Goal: Transaction & Acquisition: Subscribe to service/newsletter

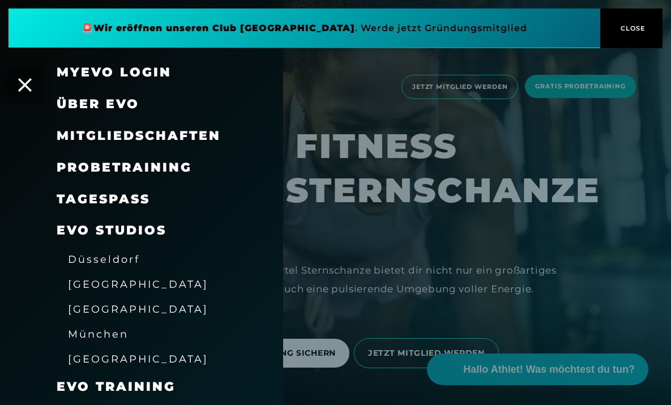
click at [107, 312] on div "[GEOGRAPHIC_DATA]" at bounding box center [138, 309] width 141 height 18
click at [107, 304] on span "[GEOGRAPHIC_DATA]" at bounding box center [138, 309] width 141 height 12
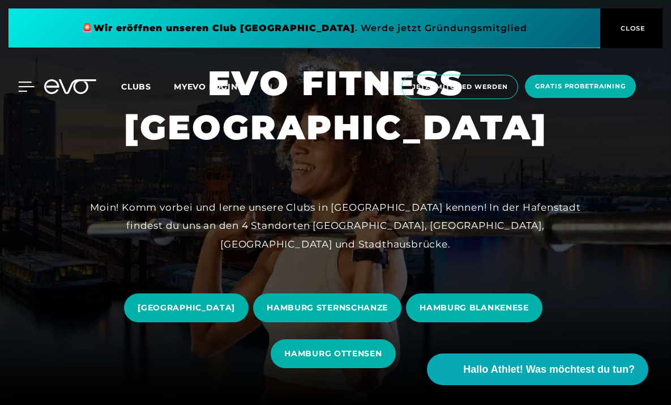
click at [25, 82] on icon at bounding box center [27, 86] width 16 height 9
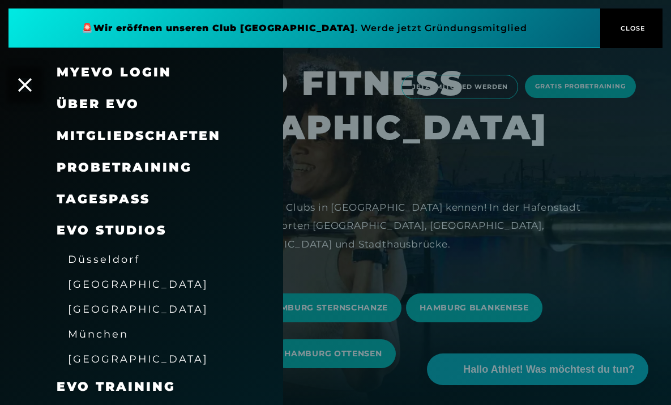
click at [382, 181] on div at bounding box center [335, 202] width 671 height 405
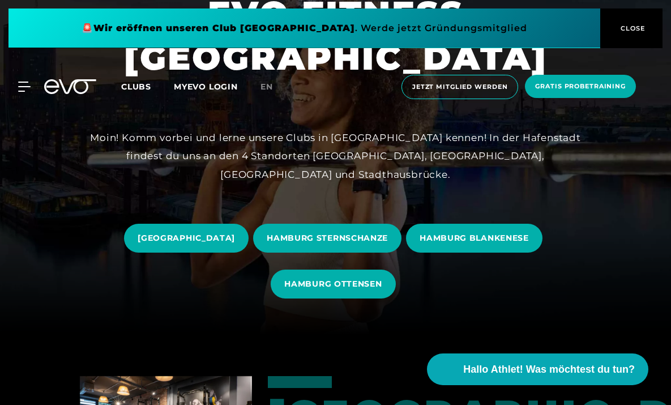
scroll to position [80, 0]
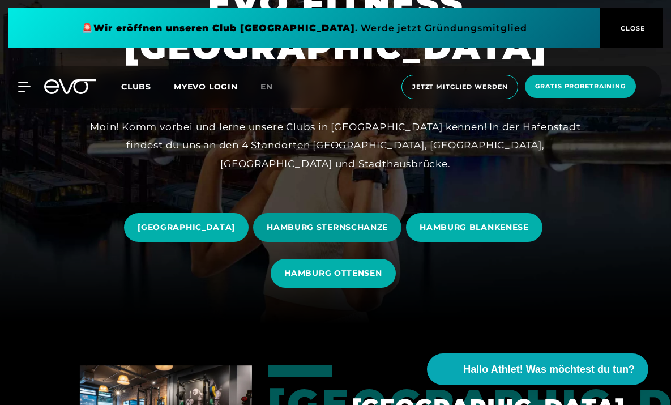
click at [349, 228] on span "HAMBURG STERNSCHANZE" at bounding box center [327, 228] width 121 height 12
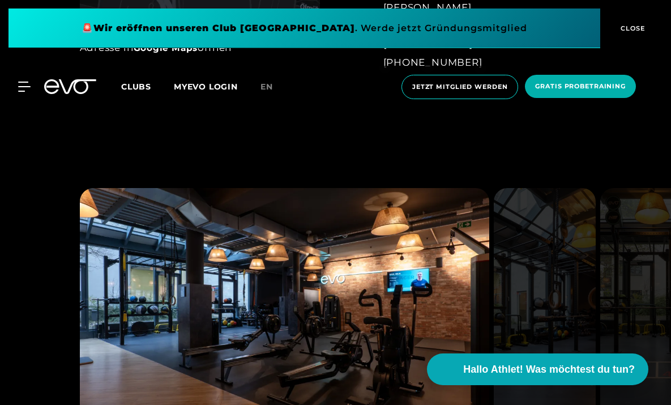
scroll to position [763, 0]
click at [25, 84] on icon at bounding box center [26, 87] width 16 height 10
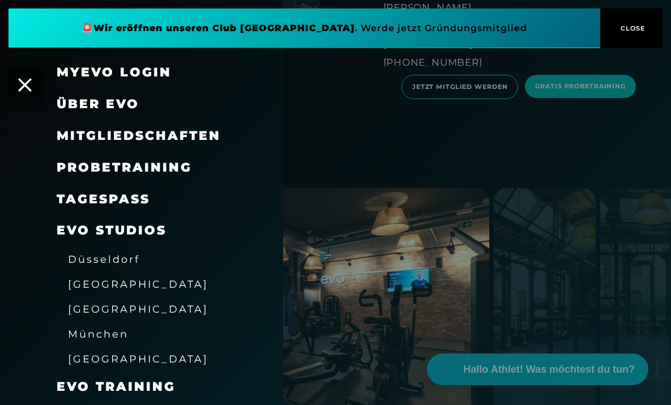
click at [122, 134] on span "Mitgliedschaften" at bounding box center [139, 135] width 164 height 15
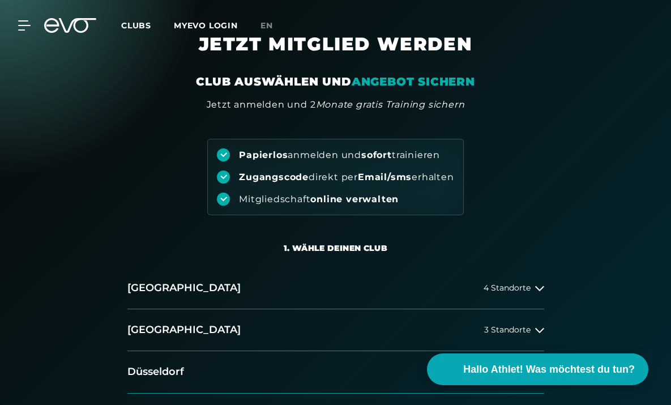
scroll to position [38, 0]
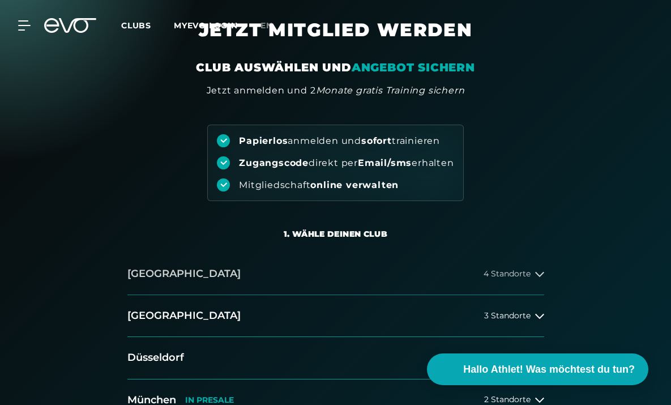
click at [522, 271] on span "4 Standorte" at bounding box center [507, 274] width 47 height 8
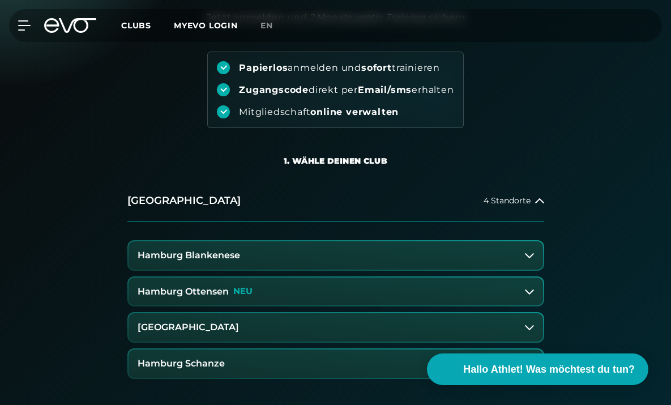
scroll to position [155, 0]
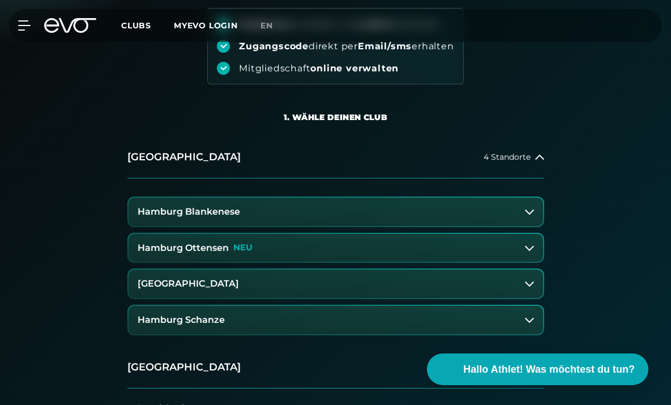
click at [246, 322] on button "Hamburg Schanze" at bounding box center [336, 320] width 415 height 28
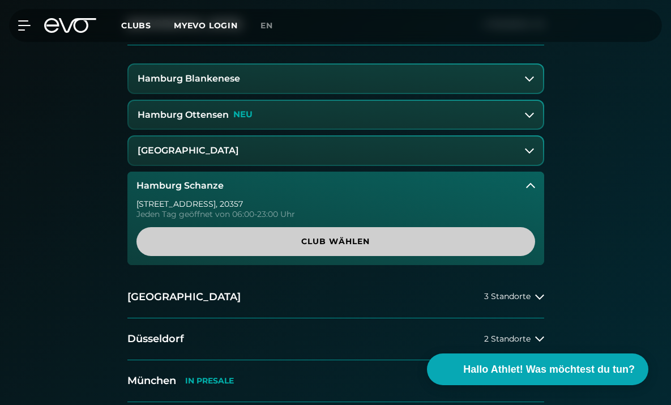
click at [291, 240] on span "Club wählen" at bounding box center [336, 242] width 372 height 12
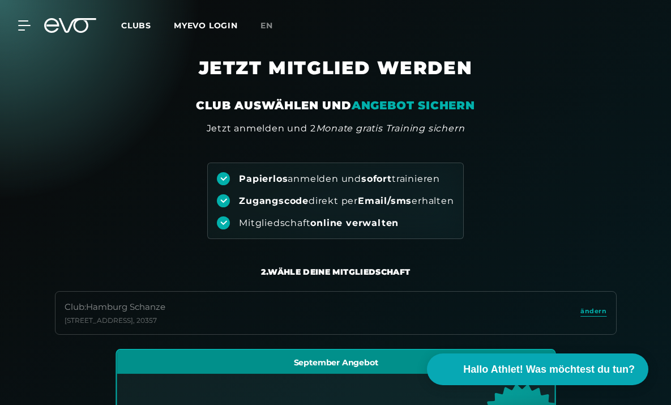
scroll to position [0, 0]
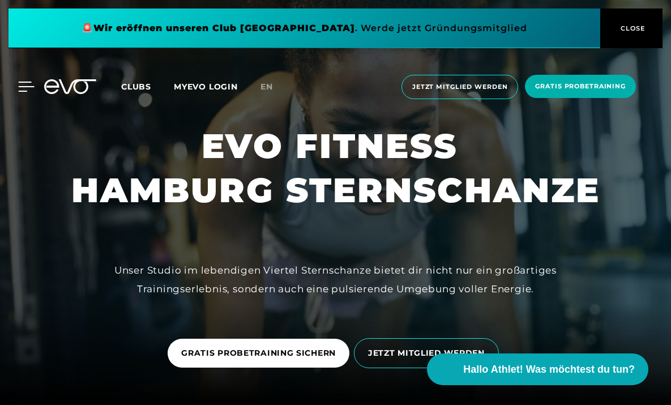
click at [29, 88] on icon at bounding box center [26, 87] width 16 height 10
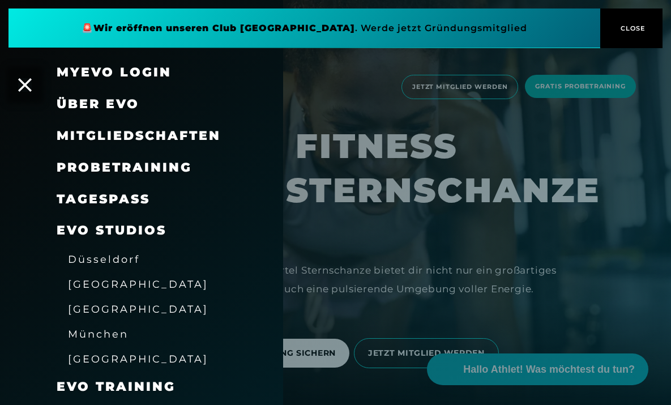
click at [99, 139] on span "Mitgliedschaften" at bounding box center [139, 135] width 164 height 15
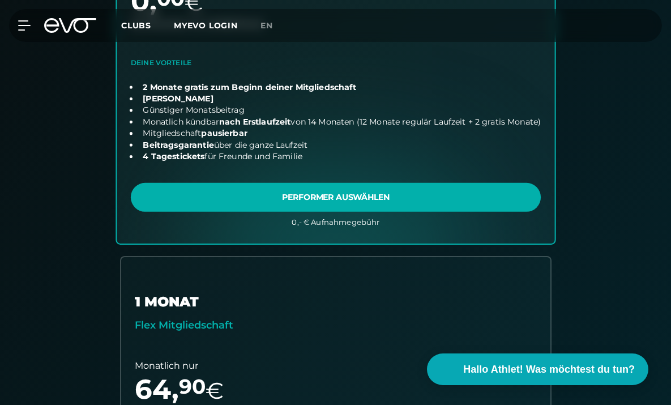
scroll to position [507, 0]
click at [156, 222] on link "choose plan" at bounding box center [336, 43] width 438 height 401
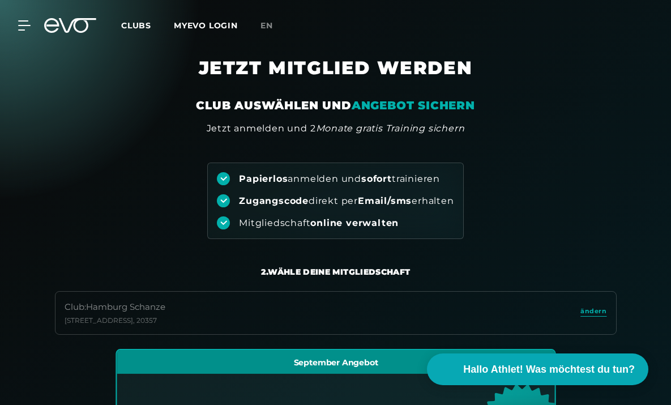
scroll to position [0, 0]
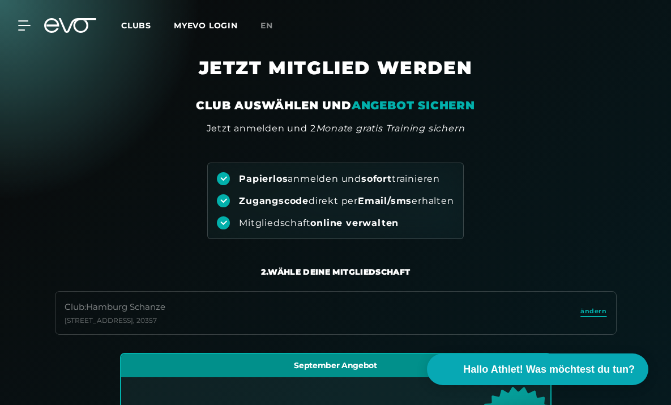
click at [594, 312] on span "ändern" at bounding box center [594, 312] width 26 height 10
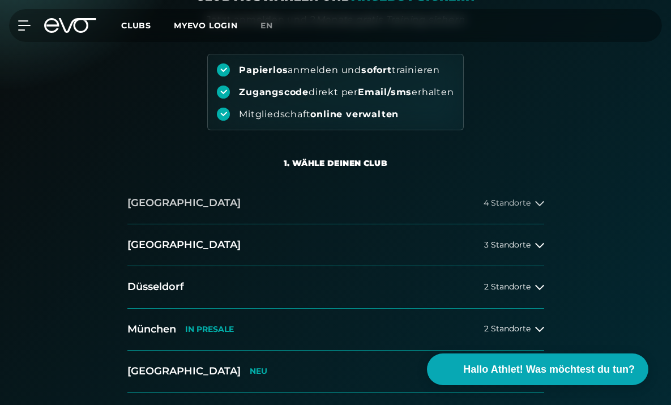
scroll to position [115, 0]
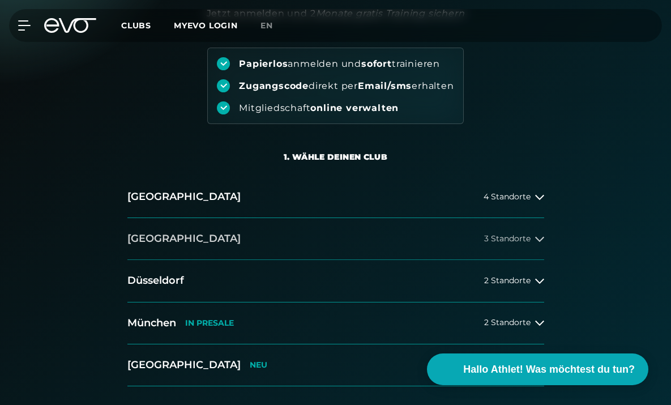
click at [537, 235] on icon at bounding box center [539, 239] width 9 height 9
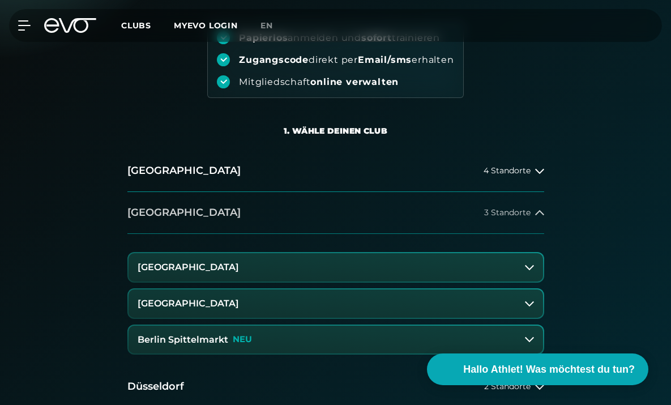
scroll to position [142, 0]
click at [394, 335] on button "Berlin Spittelmarkt NEU" at bounding box center [336, 339] width 415 height 28
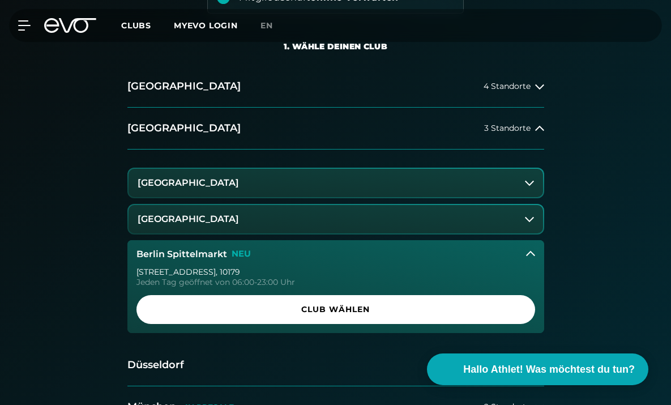
scroll to position [268, 0]
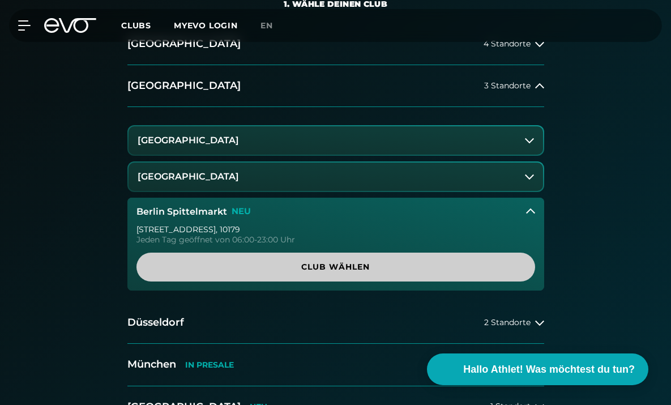
click at [377, 265] on span "Club wählen" at bounding box center [336, 267] width 372 height 12
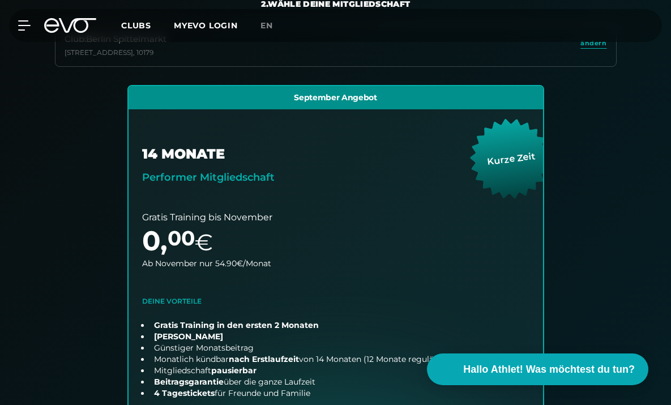
scroll to position [239, 0]
